Goal: Task Accomplishment & Management: Manage account settings

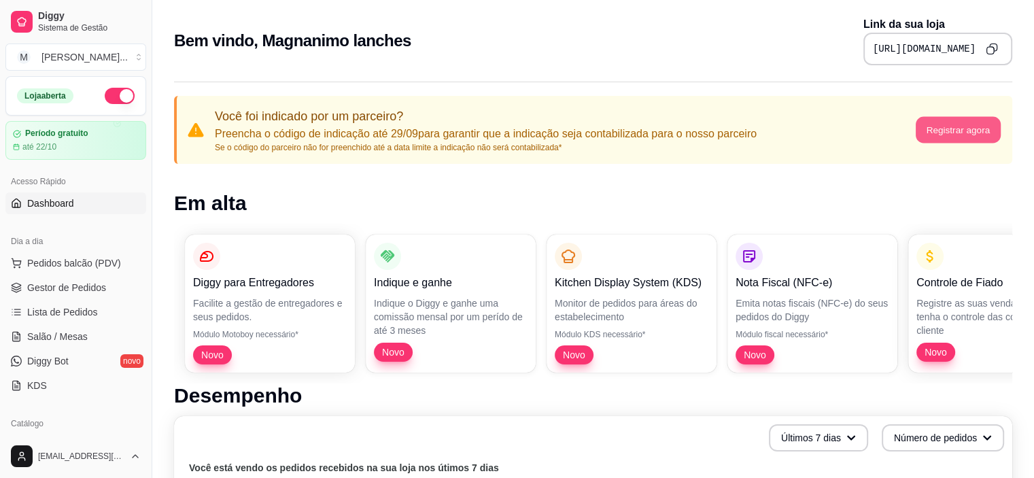
click at [954, 132] on button "Registrar agora" at bounding box center [957, 130] width 85 height 27
click at [105, 94] on button "button" at bounding box center [120, 96] width 30 height 16
click at [60, 309] on span "Lista de Pedidos" at bounding box center [62, 312] width 71 height 14
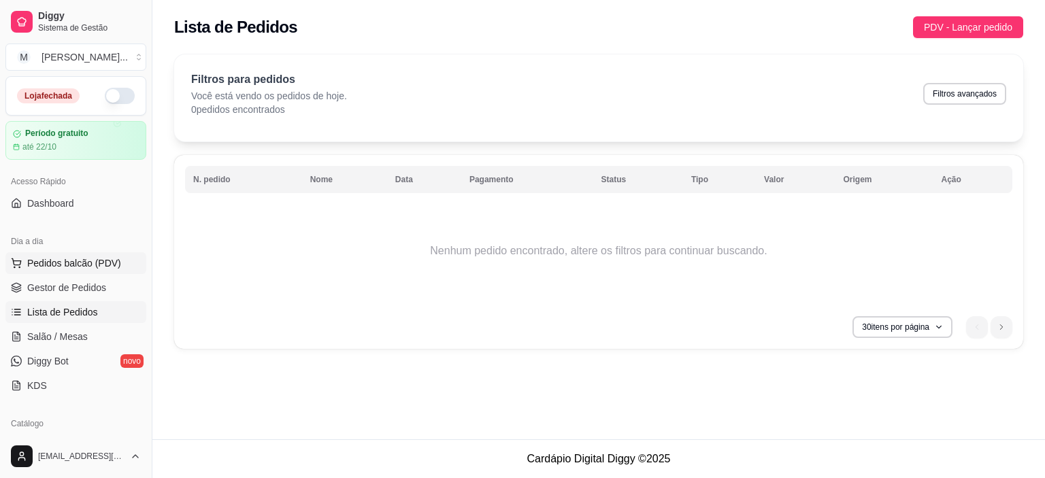
click at [78, 264] on span "Pedidos balcão (PDV)" at bounding box center [74, 263] width 94 height 14
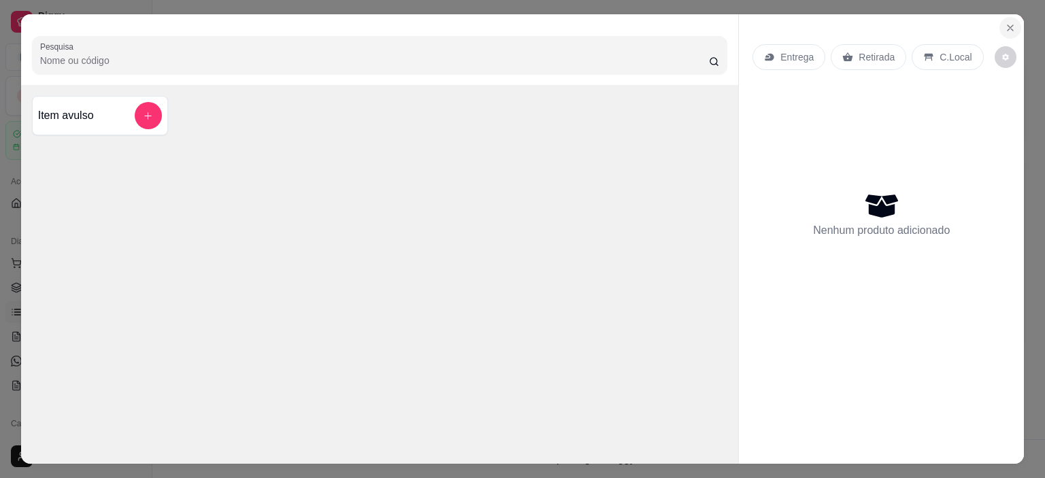
click at [1005, 24] on icon "Close" at bounding box center [1010, 27] width 11 height 11
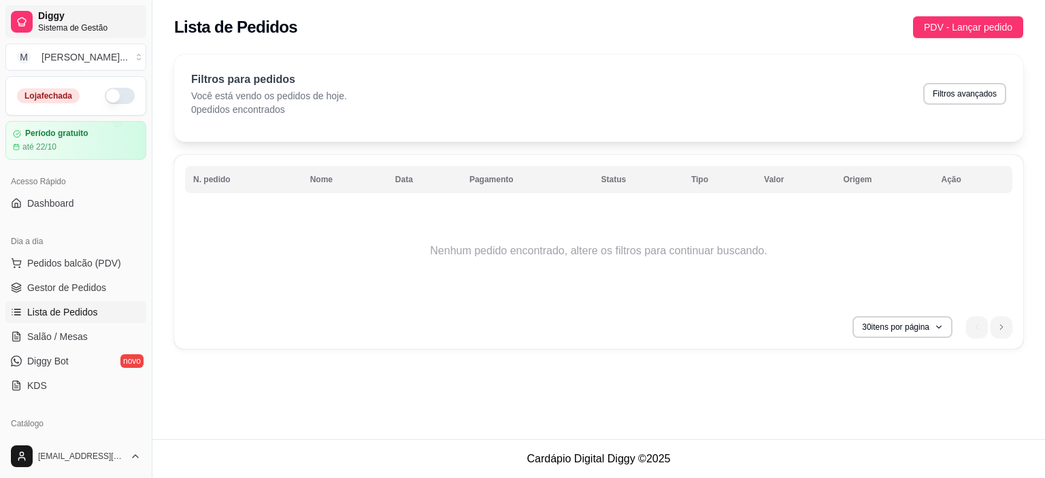
click at [49, 12] on span "Diggy" at bounding box center [89, 16] width 103 height 12
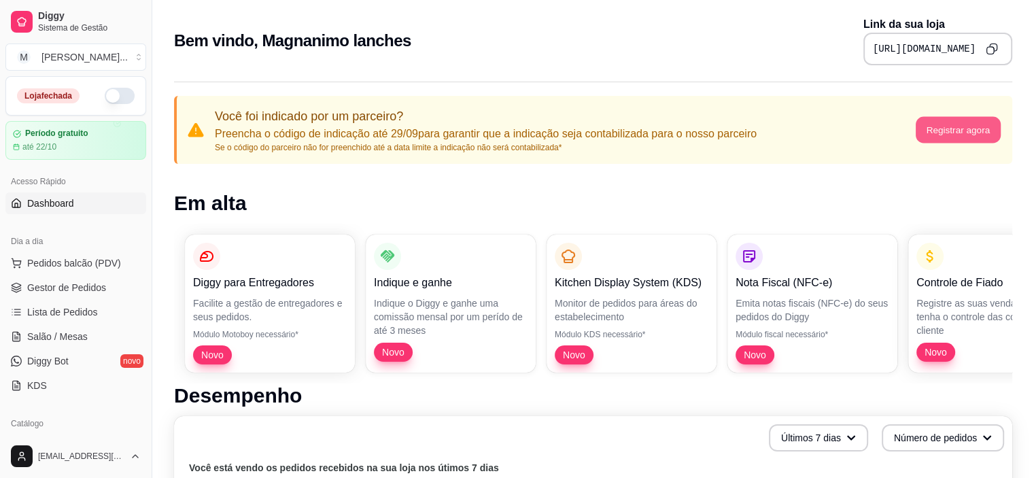
click at [949, 120] on button "Registrar agora" at bounding box center [957, 130] width 85 height 27
click at [50, 151] on article "até 22/10" at bounding box center [39, 146] width 35 height 11
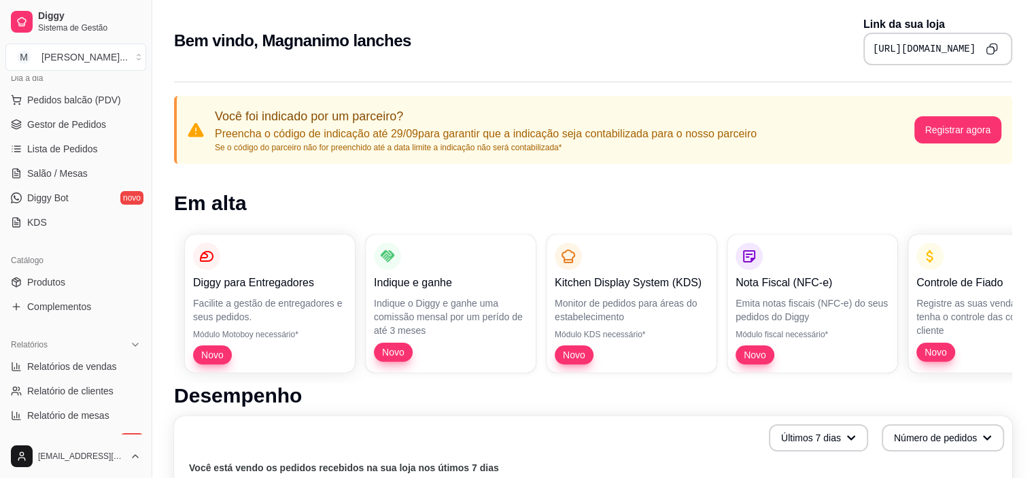
scroll to position [190, 0]
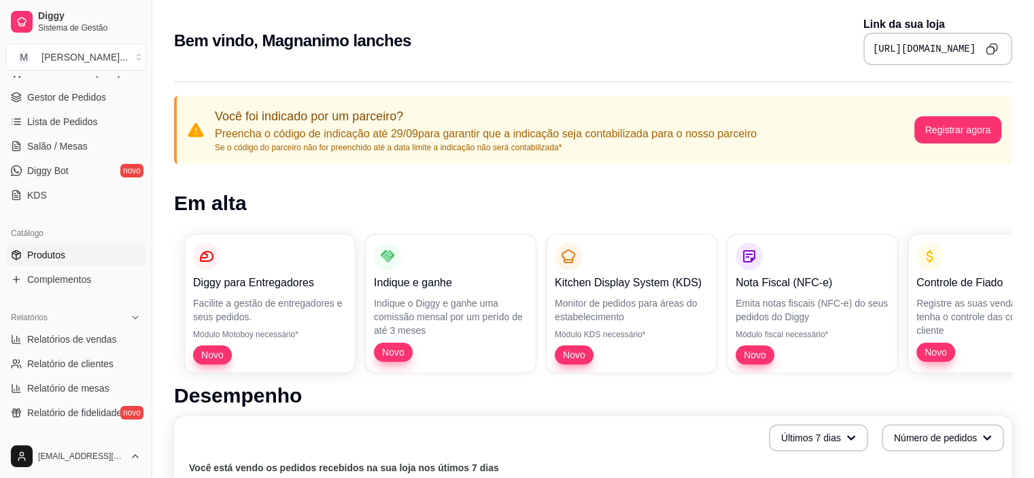
click at [44, 250] on span "Produtos" at bounding box center [46, 255] width 38 height 14
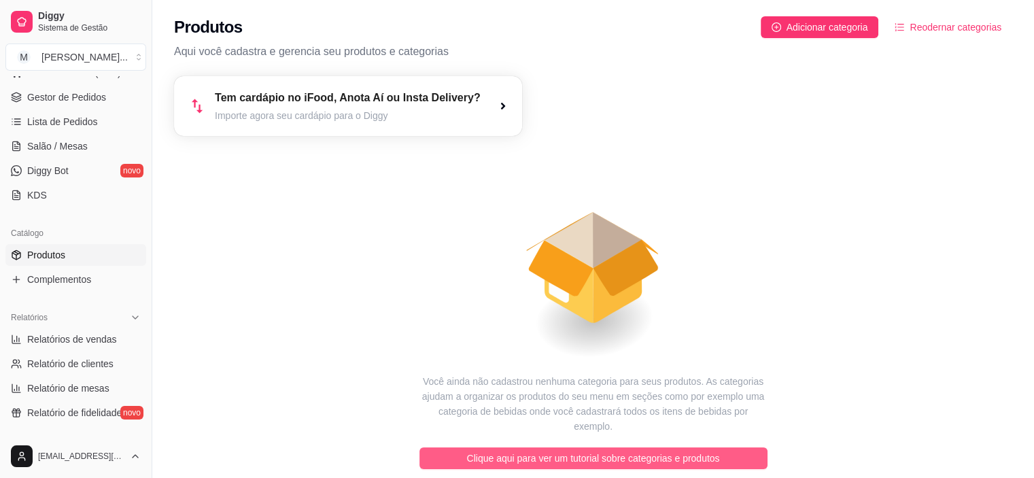
click at [593, 451] on span "Clique aqui para ver um tutorial sobre categorias e produtos" at bounding box center [593, 458] width 253 height 15
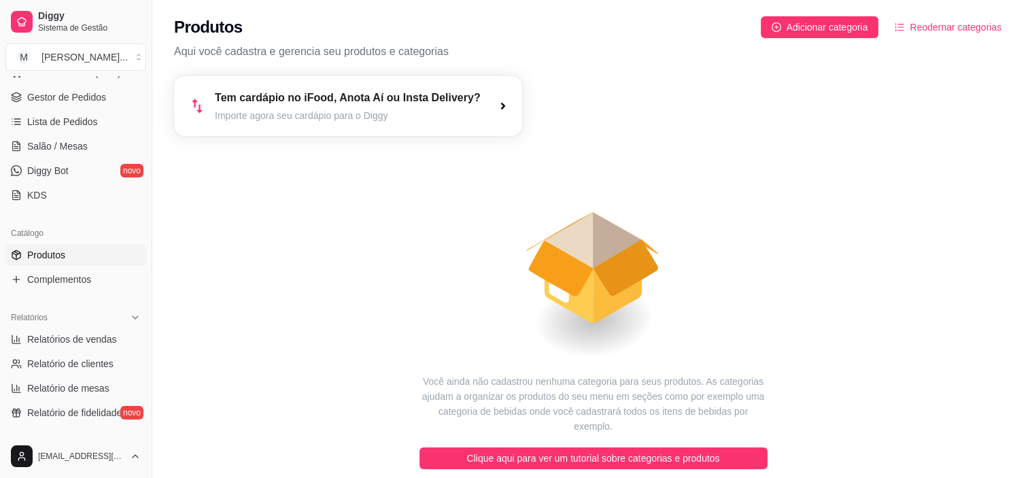
drag, startPoint x: 593, startPoint y: 444, endPoint x: 476, endPoint y: 229, distance: 245.3
click at [476, 229] on icon "animation" at bounding box center [593, 255] width 839 height 238
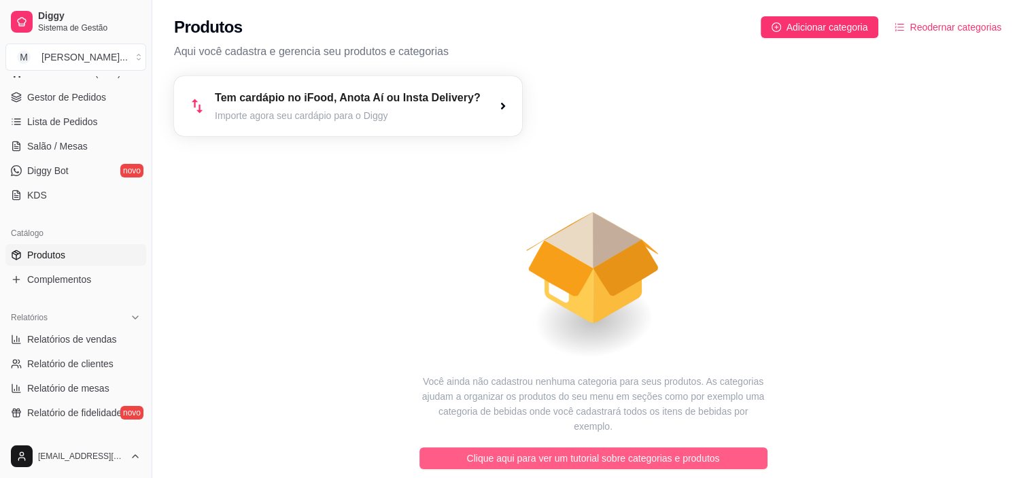
click at [598, 451] on span "Clique aqui para ver um tutorial sobre categorias e produtos" at bounding box center [593, 458] width 253 height 15
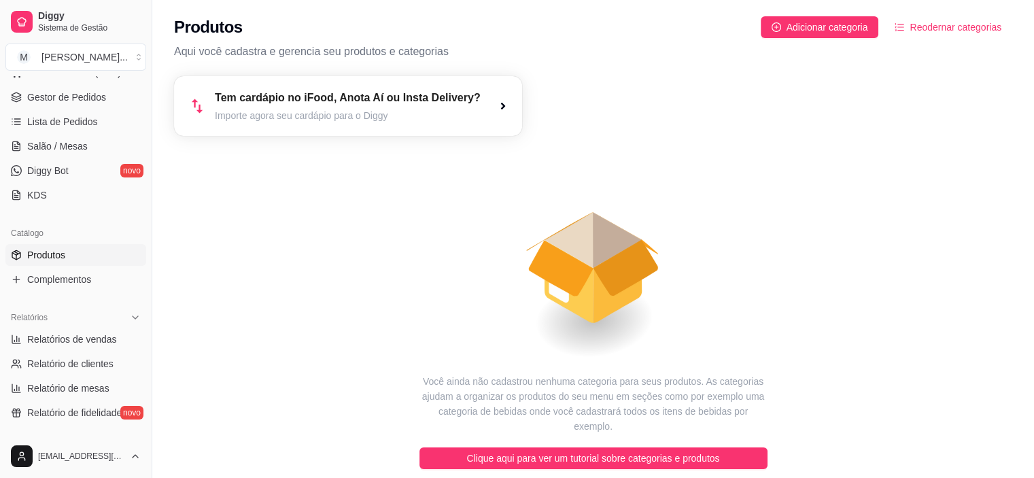
drag, startPoint x: 598, startPoint y: 438, endPoint x: 506, endPoint y: 388, distance: 104.4
click at [506, 388] on article "Você ainda não cadastrou nenhuma categoria para seus produtos. As categorias aj…" at bounding box center [594, 404] width 348 height 60
click at [134, 52] on button "M Magnanimo lan ..." at bounding box center [75, 57] width 141 height 27
click at [57, 89] on div "Lojas" at bounding box center [78, 86] width 150 height 19
click at [108, 27] on span "Sistema de Gestão" at bounding box center [89, 27] width 103 height 11
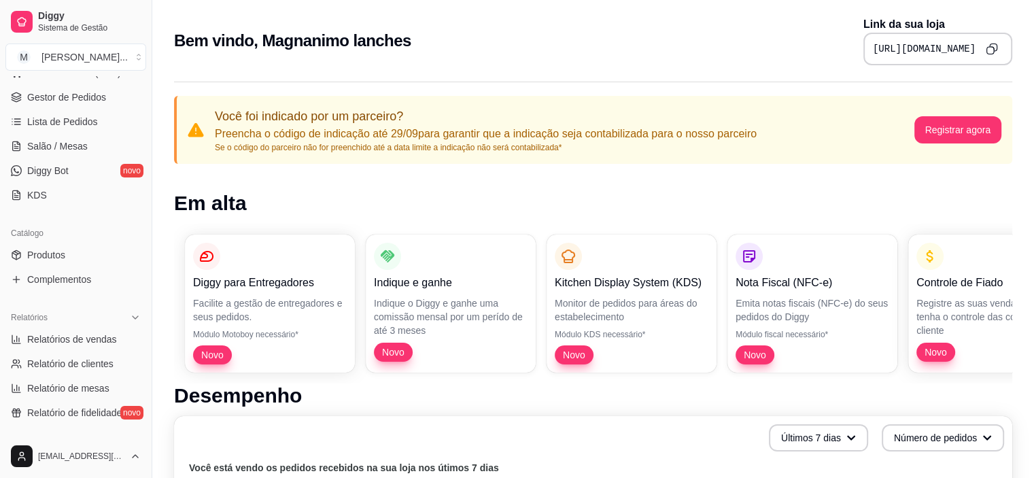
drag, startPoint x: 144, startPoint y: 82, endPoint x: 180, endPoint y: 3, distance: 86.1
click at [180, 3] on div "Bem vindo, Magnanimo lanches Link da sua loja [URL][DOMAIN_NAME]" at bounding box center [593, 36] width 882 height 73
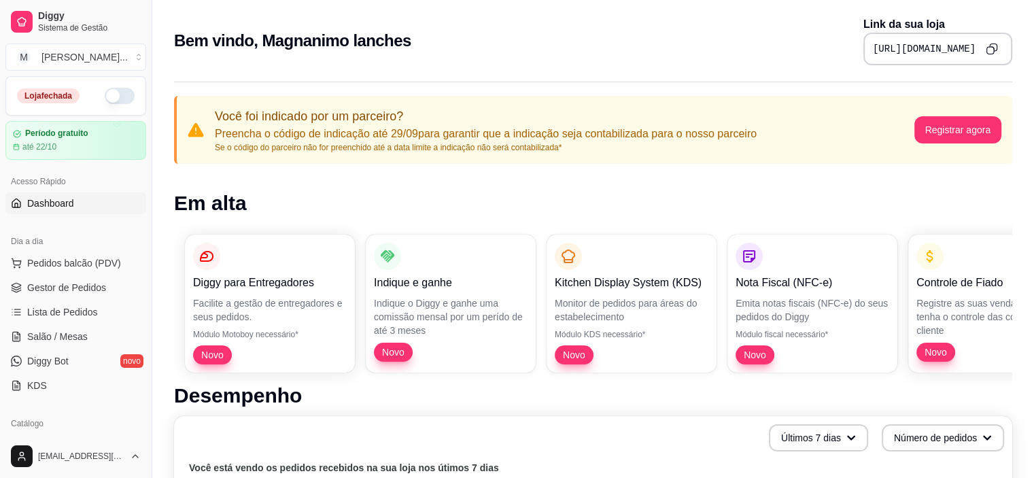
click at [107, 92] on button "button" at bounding box center [120, 96] width 30 height 16
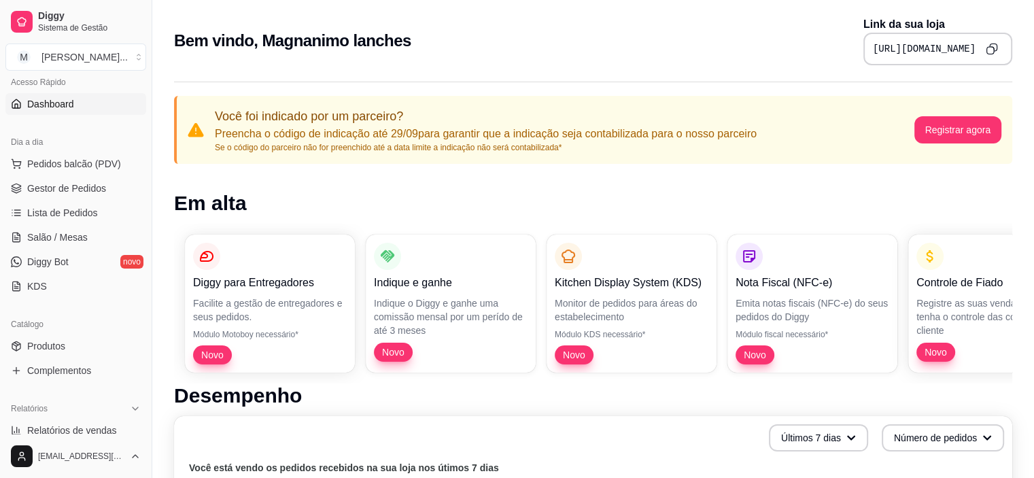
scroll to position [109, 0]
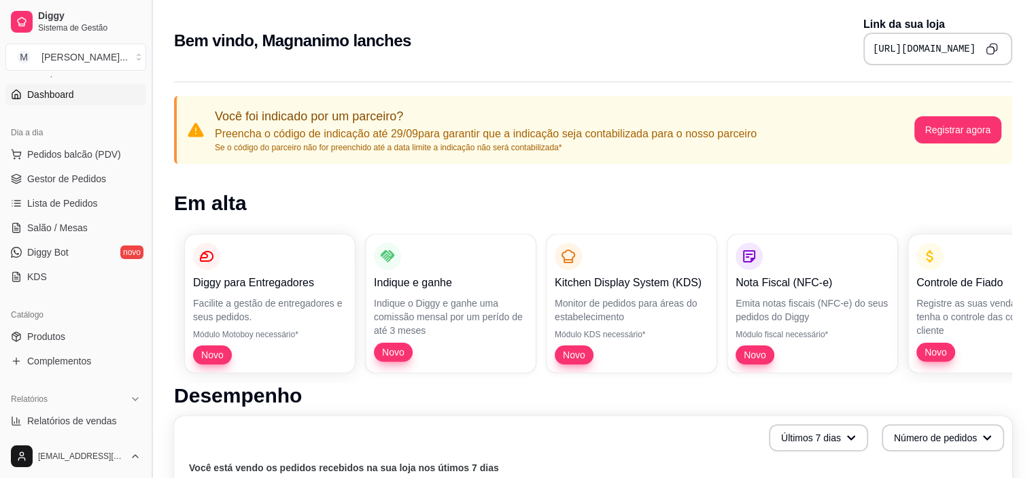
click at [146, 83] on button "Toggle Sidebar" at bounding box center [151, 239] width 11 height 478
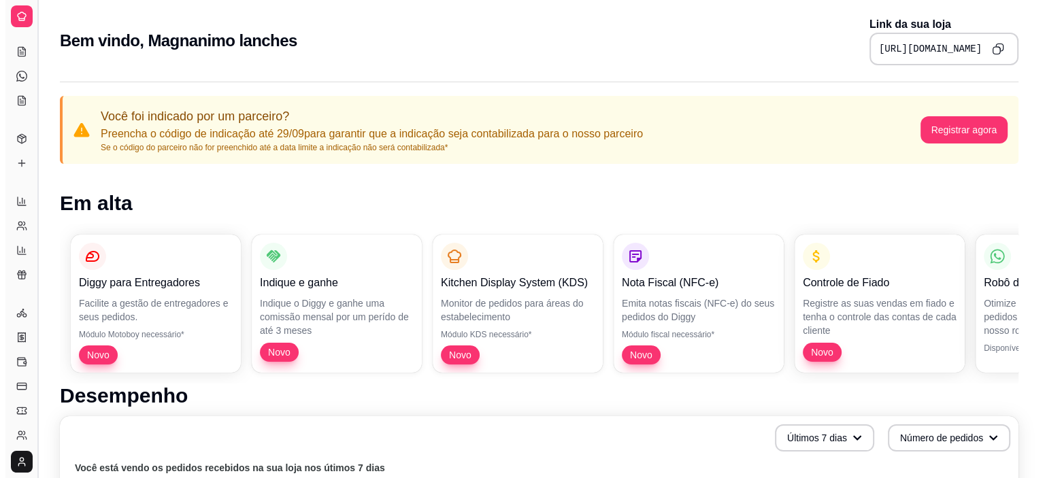
scroll to position [20, 0]
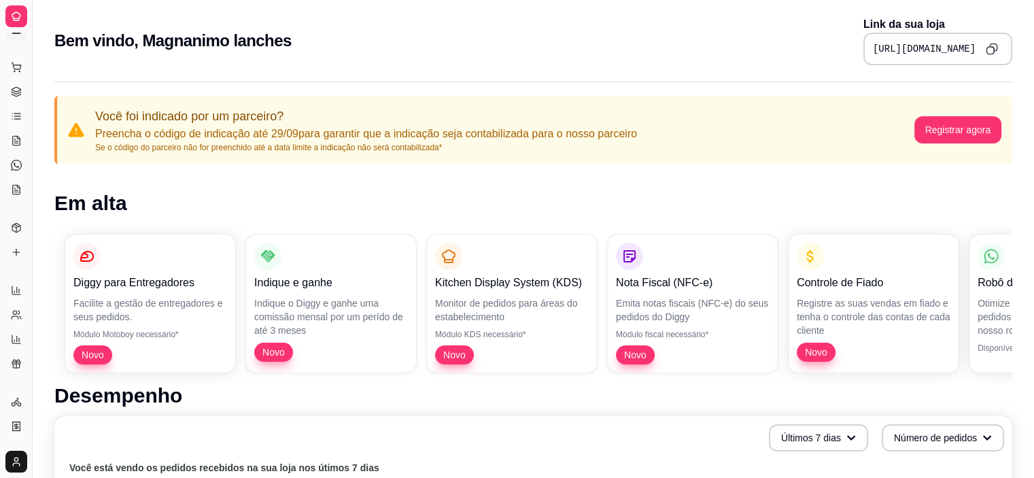
click at [14, 7] on div at bounding box center [16, 16] width 22 height 22
drag, startPoint x: 11, startPoint y: 244, endPoint x: 116, endPoint y: 35, distance: 234.5
click at [116, 35] on h2 "Bem vindo, Magnanimo lanches" at bounding box center [172, 41] width 237 height 22
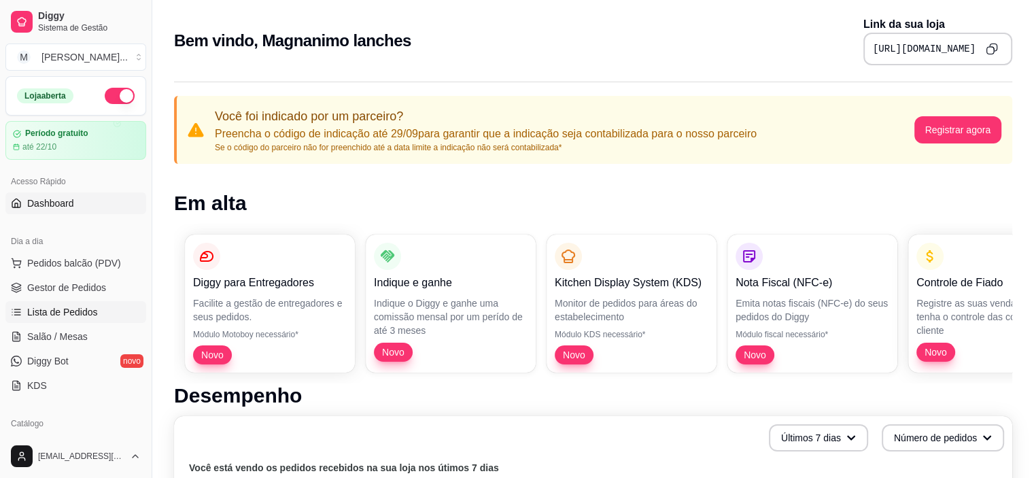
click at [67, 313] on span "Lista de Pedidos" at bounding box center [62, 312] width 71 height 14
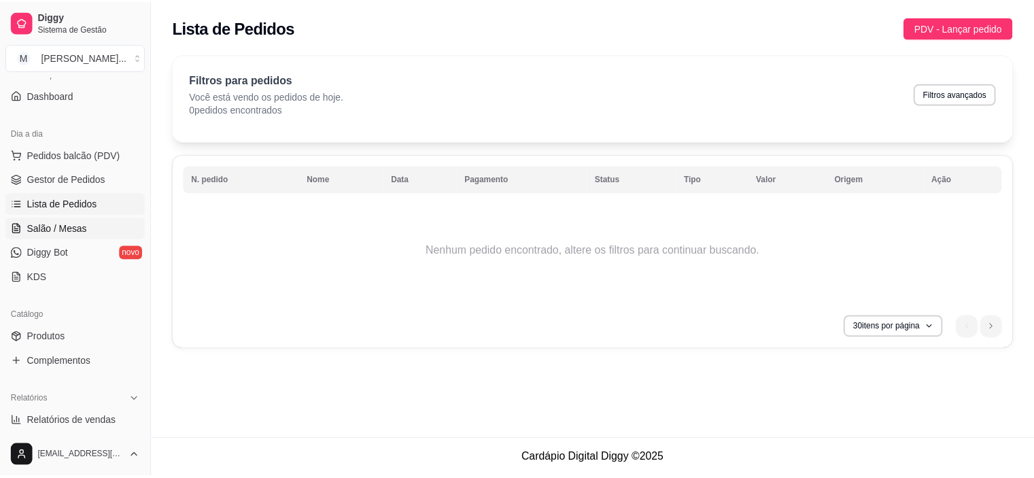
scroll to position [110, 0]
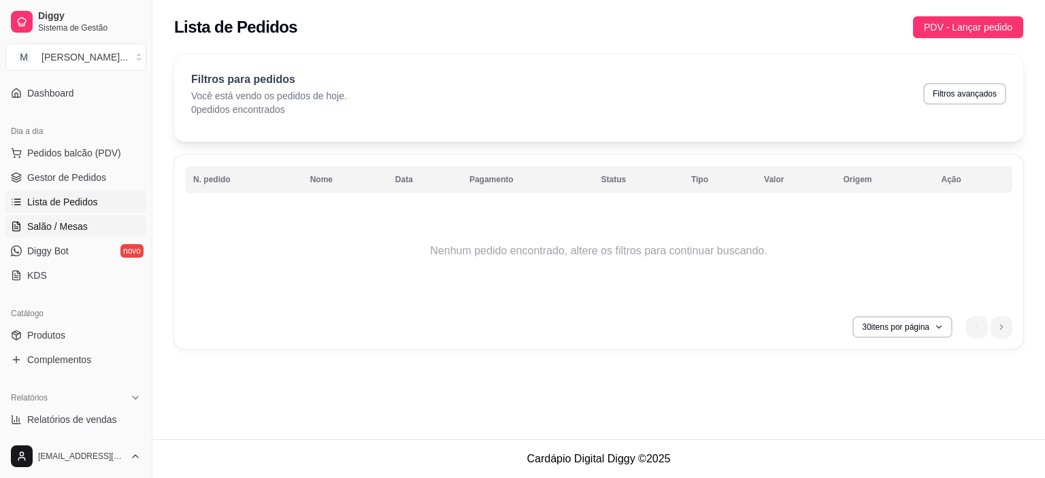
click at [54, 331] on span "Produtos" at bounding box center [46, 335] width 38 height 14
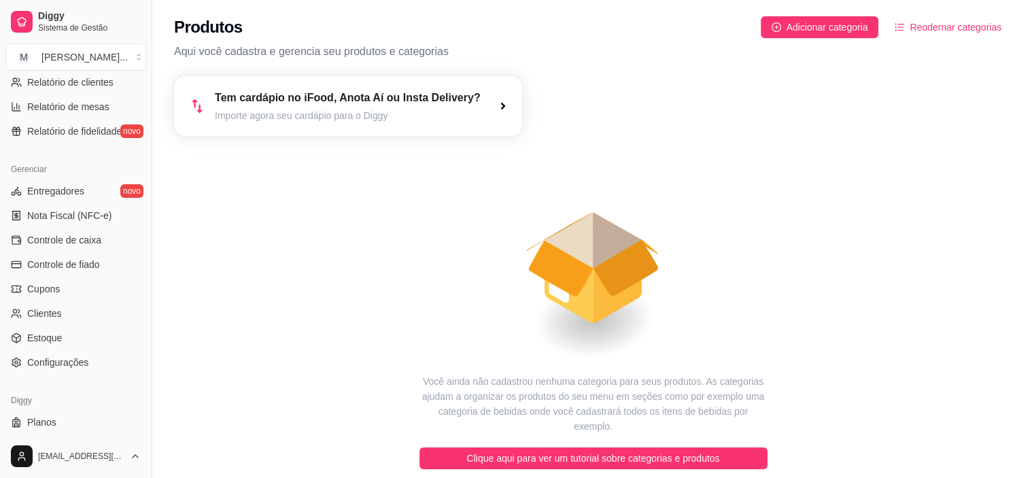
scroll to position [500, 0]
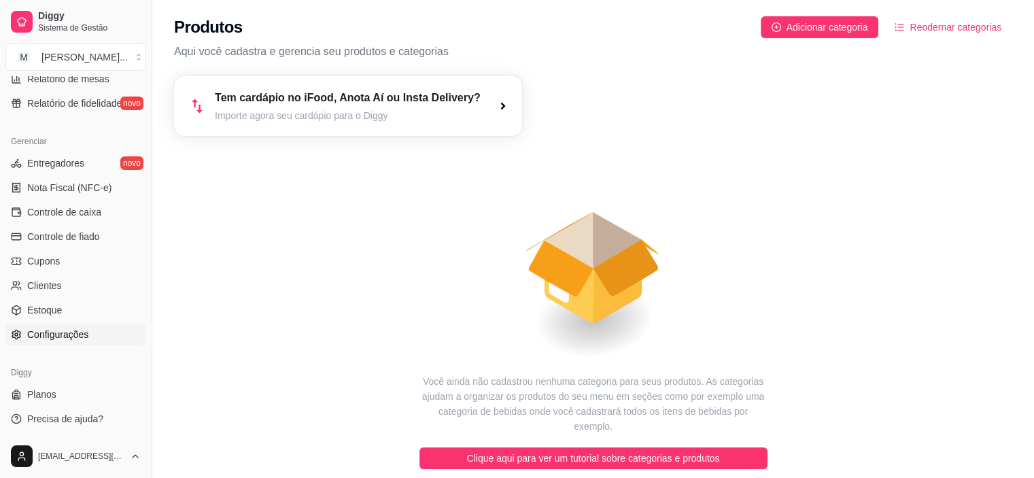
click at [92, 333] on link "Configurações" at bounding box center [75, 335] width 141 height 22
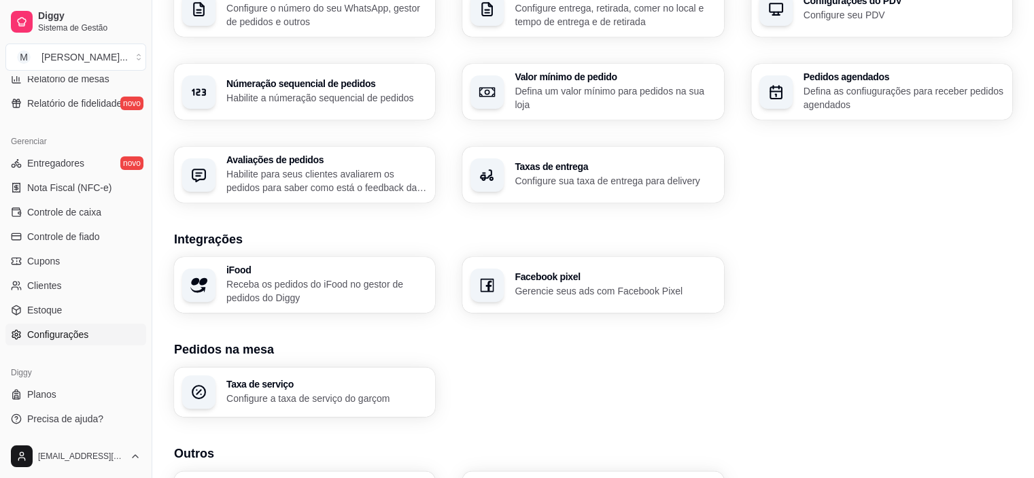
scroll to position [373, 0]
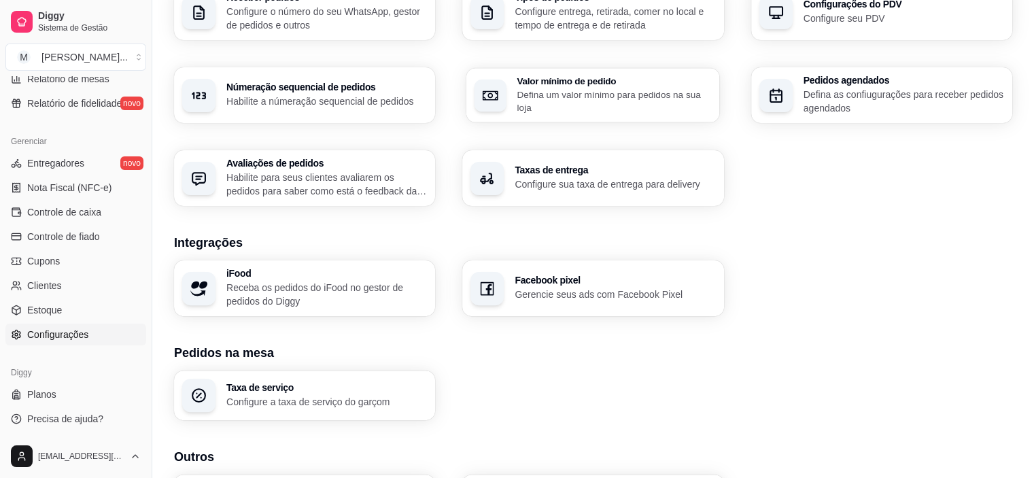
click at [467, 117] on div "Valor mínimo de pedido Defina um valor mínimo para pedidos na sua loja" at bounding box center [594, 95] width 254 height 54
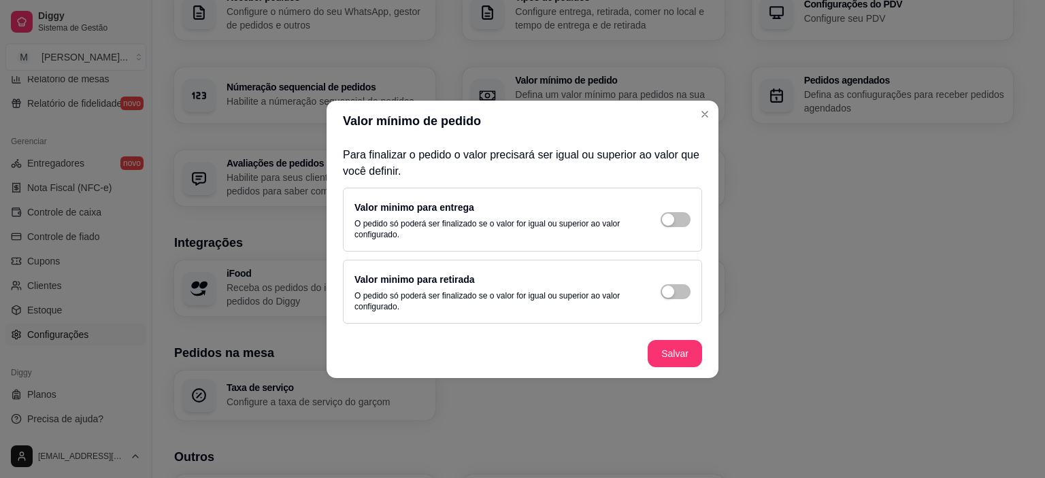
click at [709, 103] on header "Valor mínimo de pedido" at bounding box center [522, 121] width 392 height 41
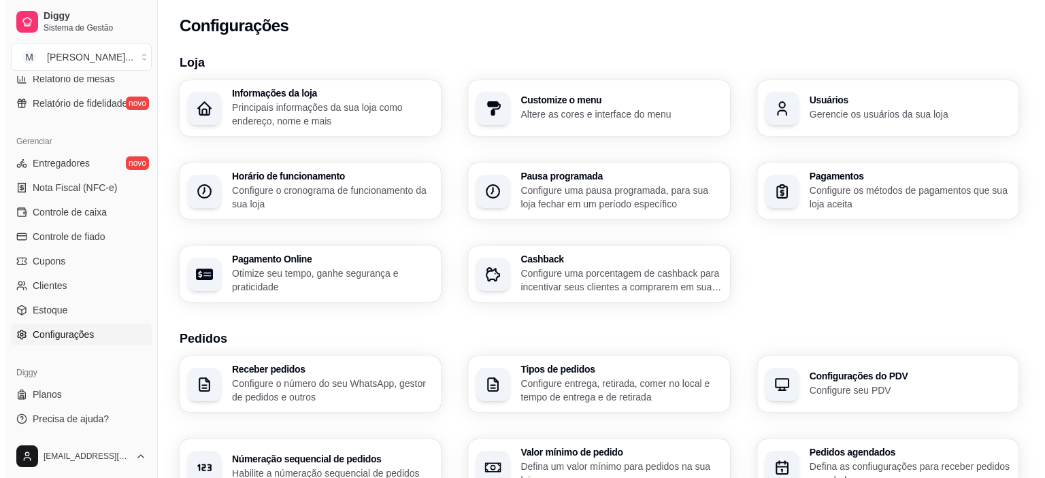
scroll to position [0, 0]
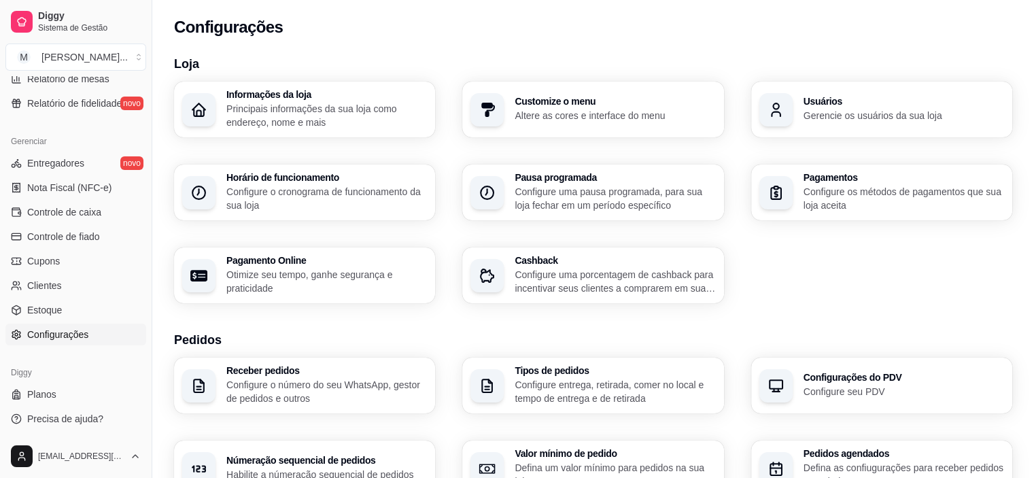
click at [259, 407] on div "Receber pedidos Configure o número do seu WhatsApp, gestor de pedidos e outros" at bounding box center [304, 386] width 261 height 56
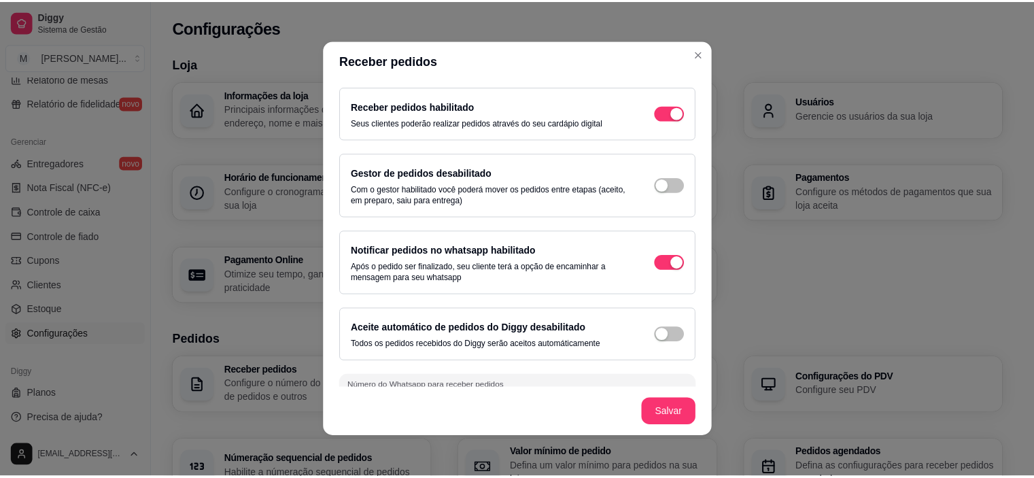
scroll to position [3, 0]
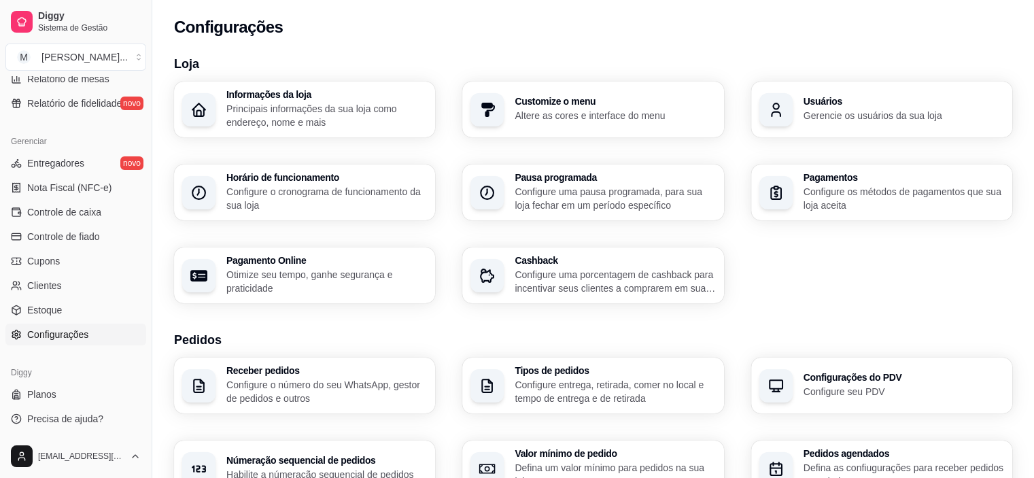
click at [618, 379] on p "Configure entrega, retirada, comer no local e tempo de entrega e de retirada" at bounding box center [615, 391] width 201 height 27
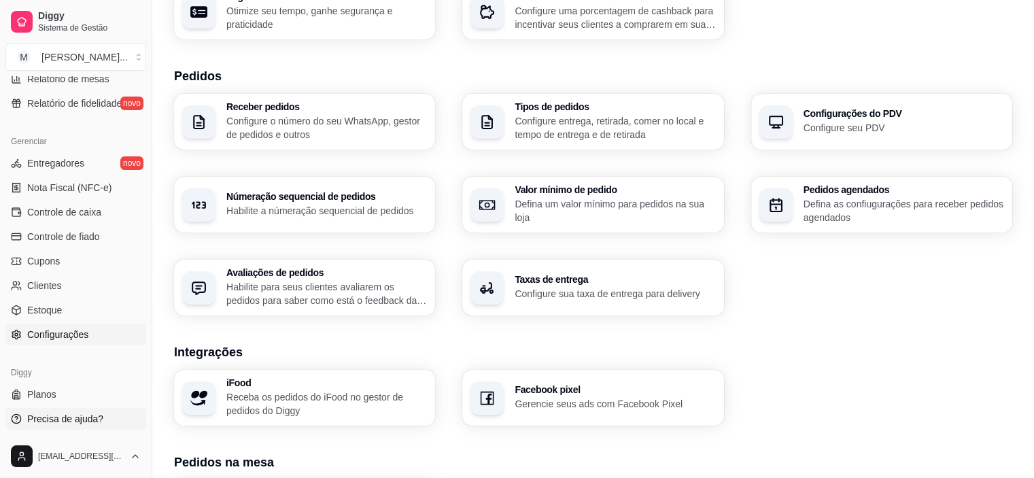
scroll to position [264, 0]
click at [57, 355] on div "Loja aberta Período gratuito até 22/10 Acesso Rápido Dashboard Dia a dia Pedido…" at bounding box center [76, 255] width 152 height 358
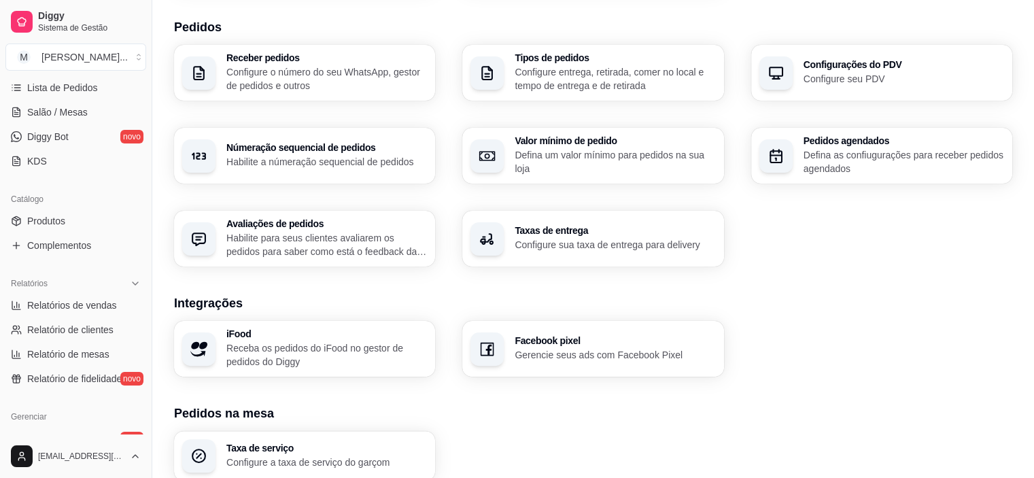
scroll to position [223, 0]
click at [52, 216] on span "Produtos" at bounding box center [46, 223] width 38 height 14
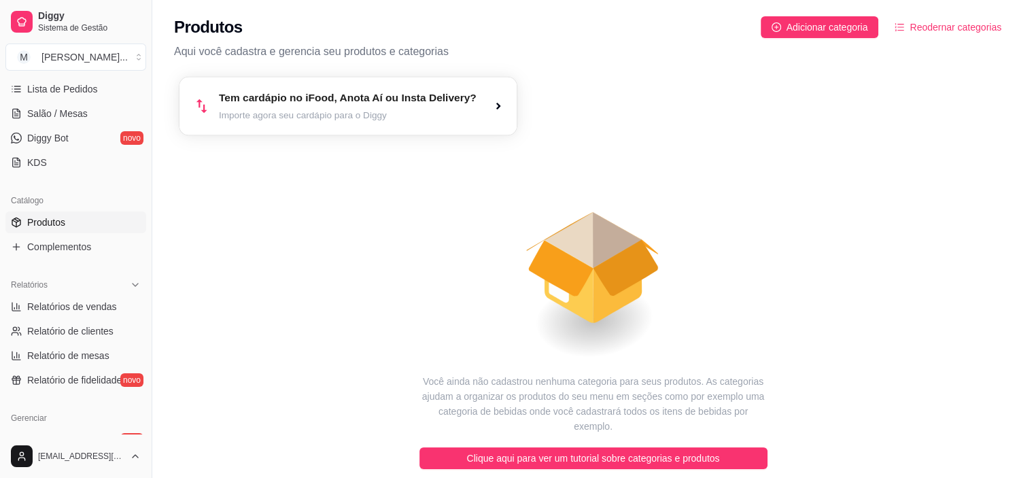
click at [503, 105] on icon "button" at bounding box center [498, 106] width 11 height 11
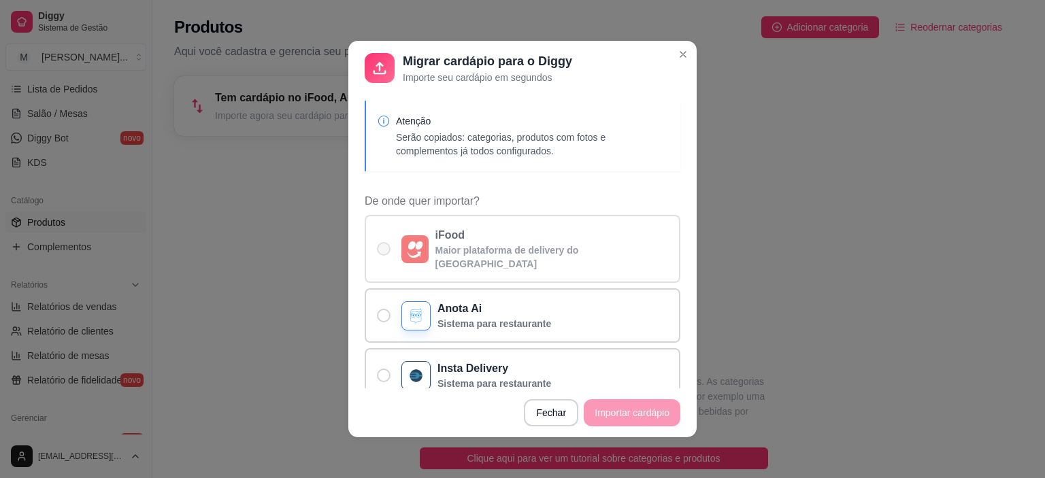
click at [378, 242] on span "De onde quer importar?" at bounding box center [384, 249] width 14 height 14
click at [378, 252] on input "iFood Maior plataforma de delivery do [GEOGRAPHIC_DATA]" at bounding box center [380, 256] width 9 height 9
radio input "true"
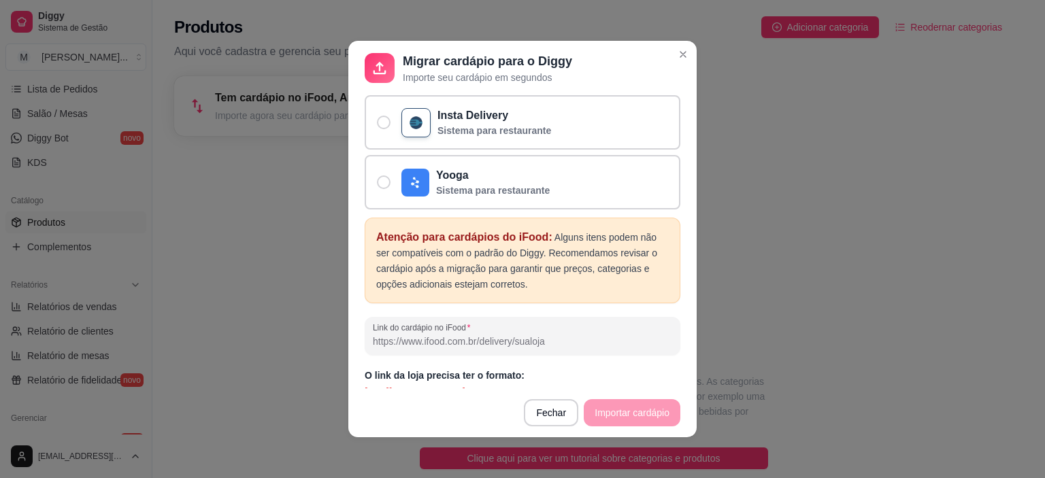
scroll to position [3, 0]
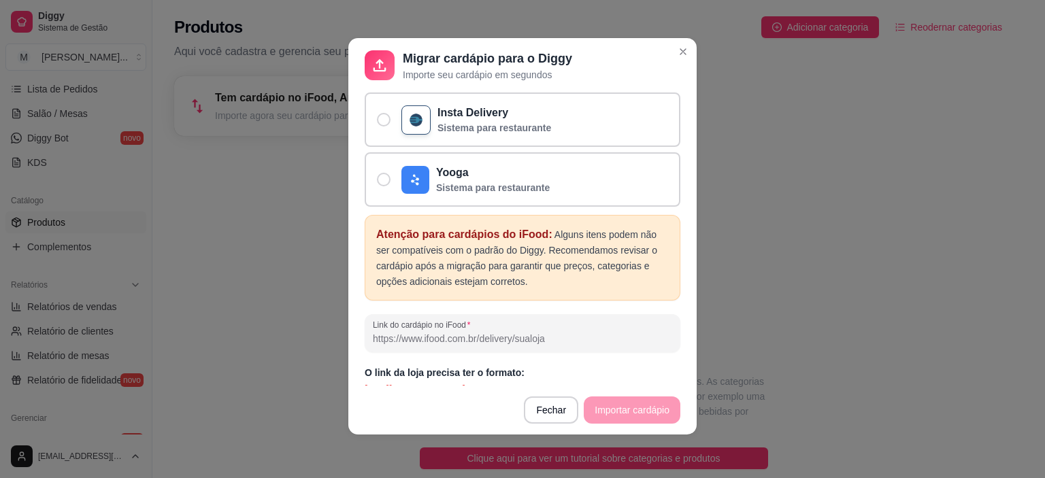
click at [554, 332] on input "Link do cardápio no iFood" at bounding box center [522, 339] width 299 height 14
click at [554, 332] on input "magnanimo" at bounding box center [522, 339] width 299 height 14
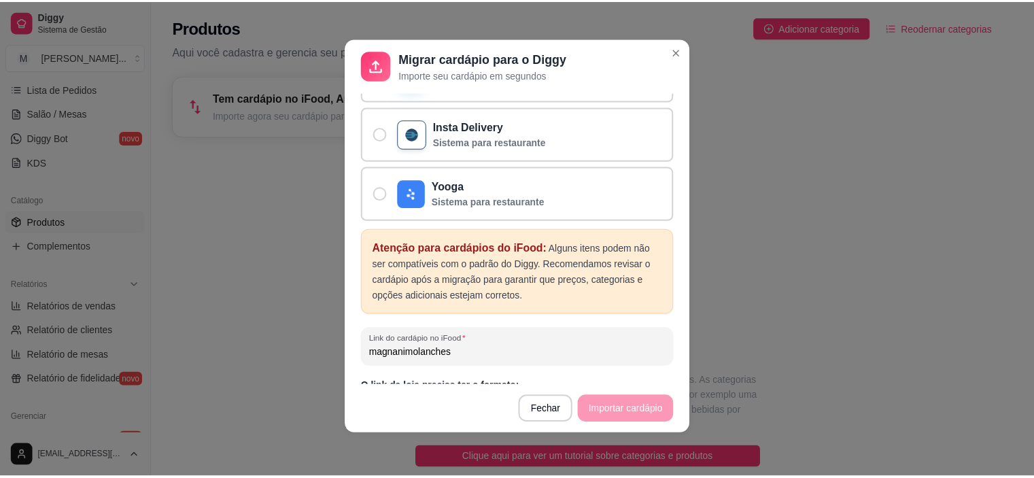
scroll to position [253, 0]
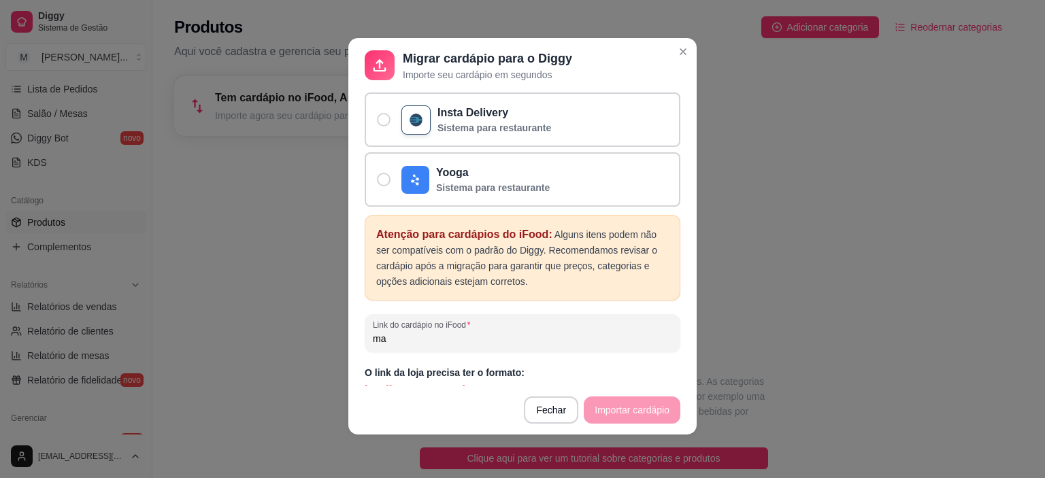
type input "m"
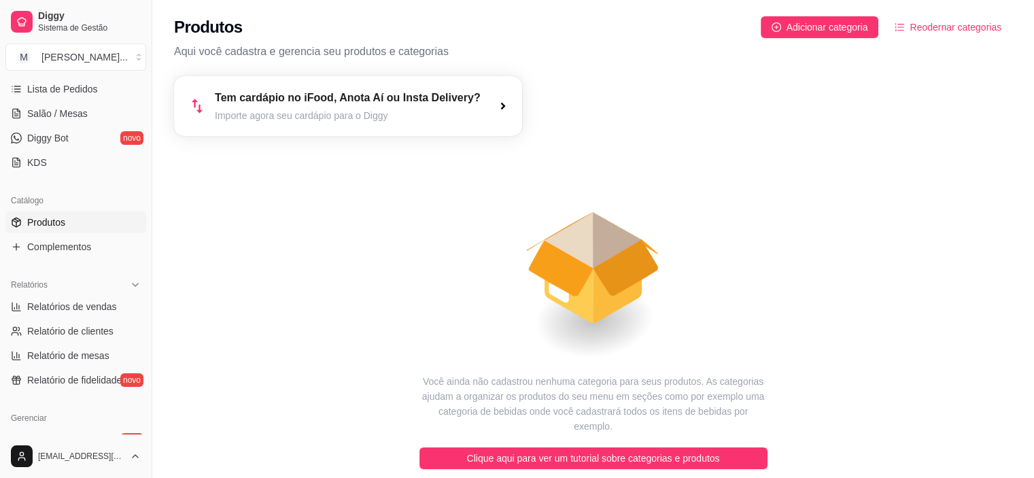
click at [542, 415] on article "Você ainda não cadastrou nenhuma categoria para seus produtos. As categorias aj…" at bounding box center [594, 404] width 348 height 60
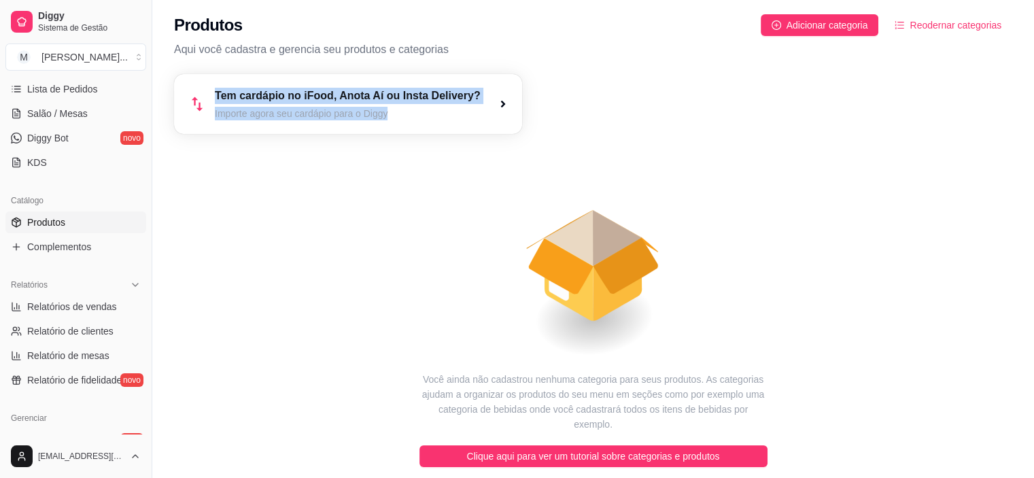
drag, startPoint x: 836, startPoint y: 89, endPoint x: 836, endPoint y: 100, distance: 10.9
click at [836, 100] on div "Produtos Adicionar categoria Reodernar categorias Aqui você cadastra e gerencia…" at bounding box center [593, 251] width 882 height 507
click at [829, 24] on span "Adicionar categoria" at bounding box center [828, 25] width 82 height 15
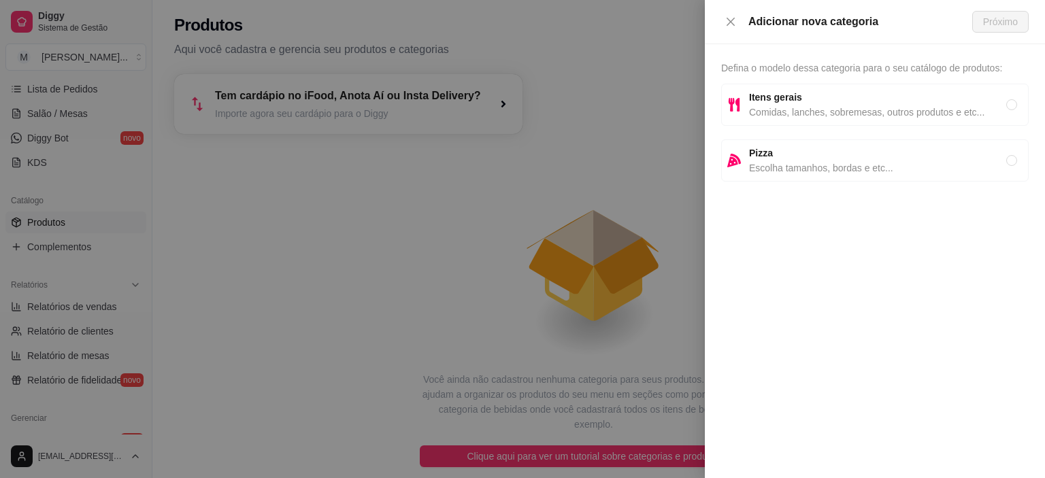
click at [820, 113] on span "Comidas, lanches, sobremesas, outros produtos e etc..." at bounding box center [877, 112] width 257 height 15
radio input "true"
click at [981, 26] on button "Próximo" at bounding box center [1000, 22] width 56 height 22
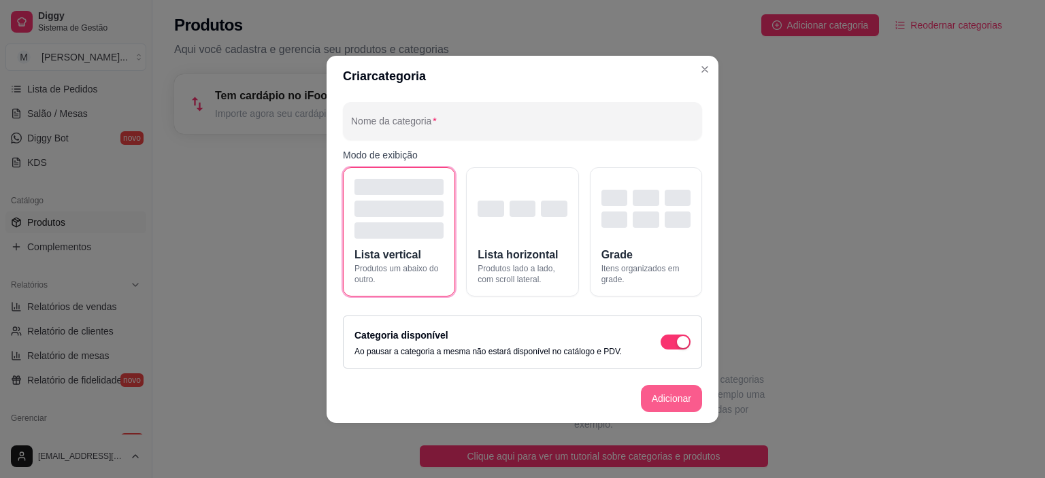
click at [666, 395] on button "Adicionar" at bounding box center [671, 398] width 61 height 27
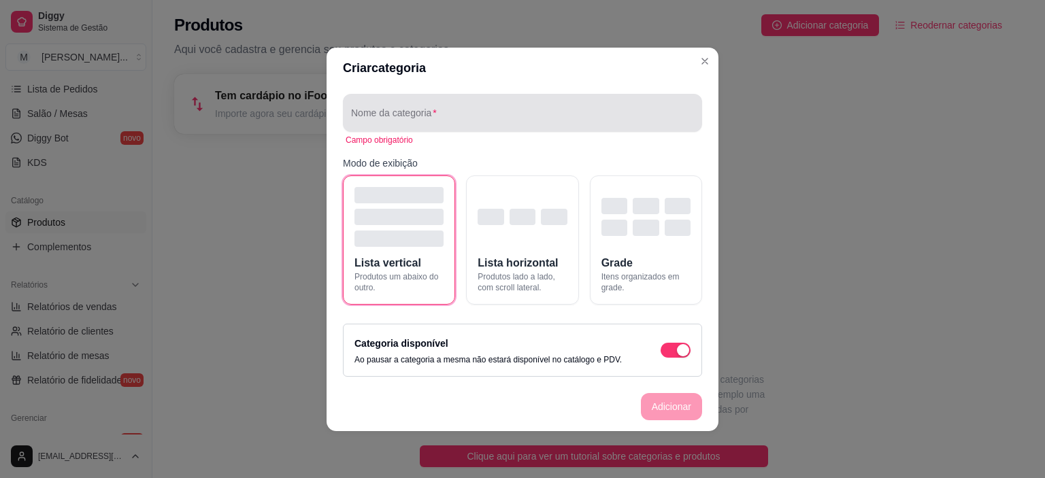
click at [438, 115] on input "Nome da categoria" at bounding box center [522, 119] width 343 height 14
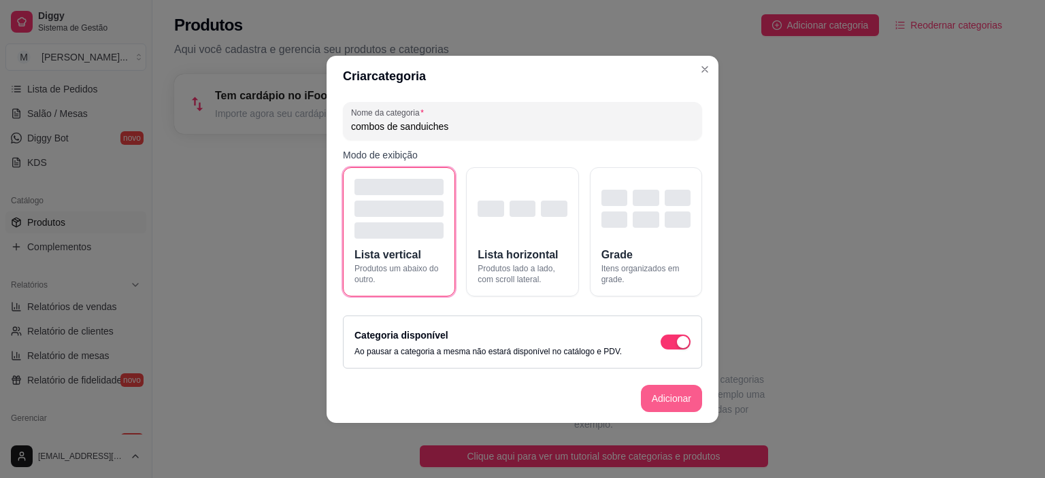
type input "combos de sanduiches"
click at [688, 396] on button "Adicionar" at bounding box center [671, 398] width 60 height 27
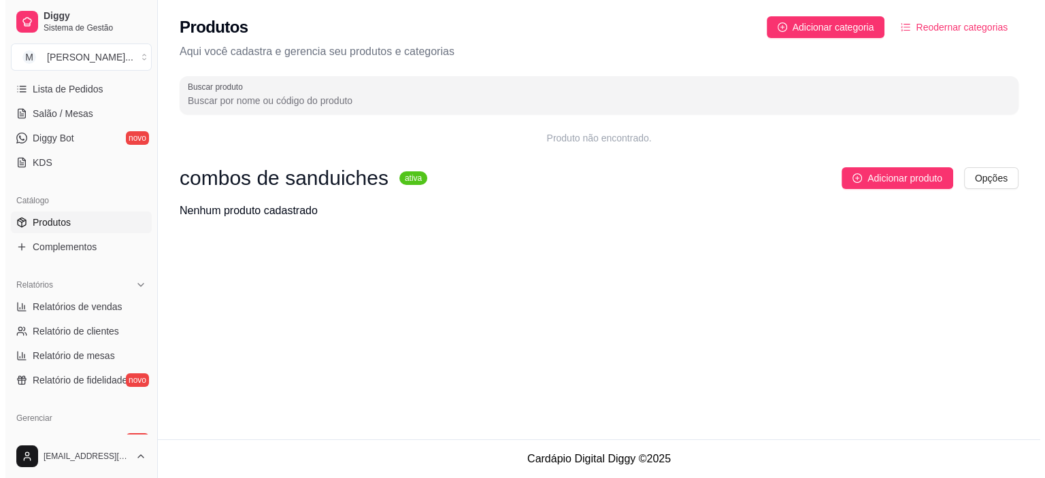
scroll to position [0, 0]
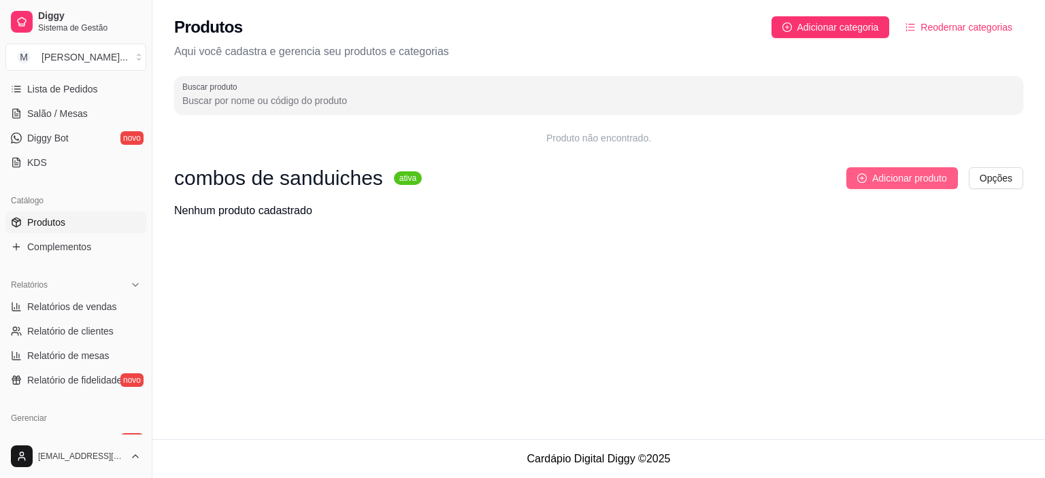
click at [898, 180] on span "Adicionar produto" at bounding box center [909, 178] width 75 height 15
click at [849, 182] on button "Adicionar produto" at bounding box center [902, 178] width 112 height 22
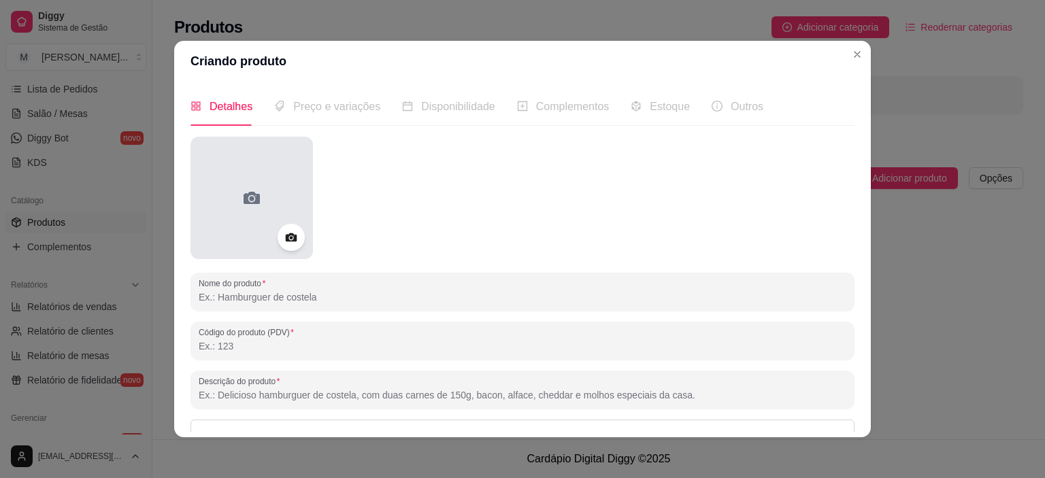
click at [254, 167] on div at bounding box center [251, 198] width 122 height 122
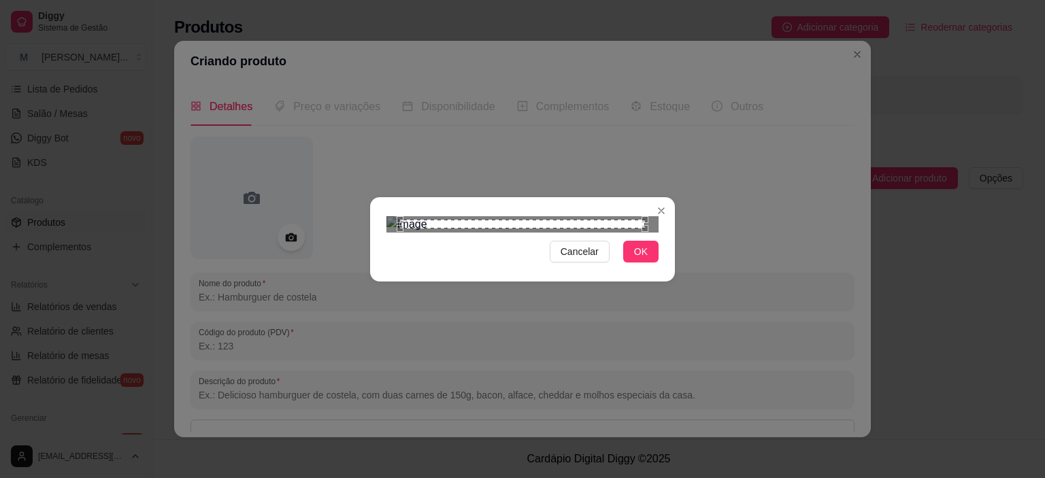
scroll to position [27, 0]
click at [642, 259] on span "OK" at bounding box center [641, 251] width 14 height 15
